Goal: Navigation & Orientation: Find specific page/section

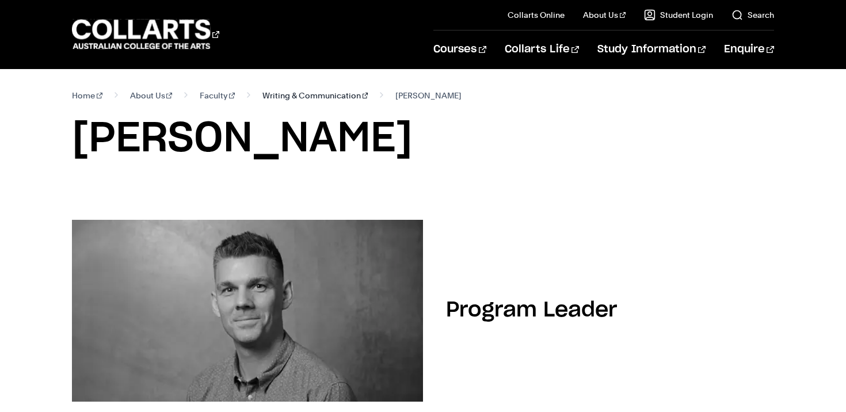
click at [286, 94] on link "Writing & Communication" at bounding box center [315, 95] width 106 height 16
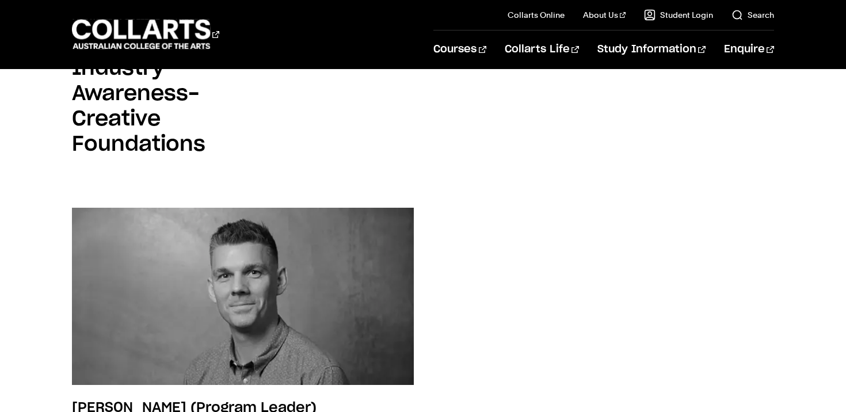
scroll to position [698, 0]
